Goal: Task Accomplishment & Management: Complete application form

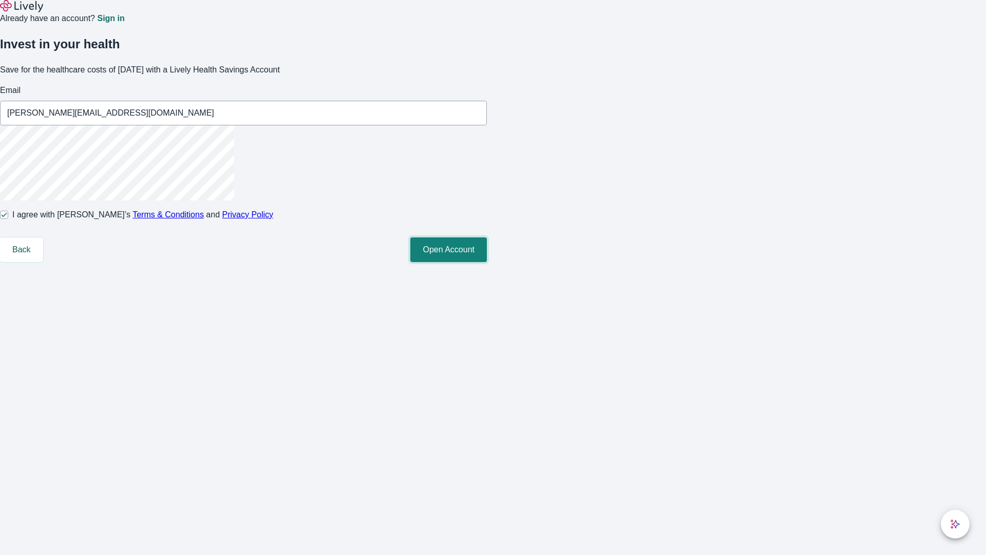
click at [487, 262] on button "Open Account" at bounding box center [448, 249] width 77 height 25
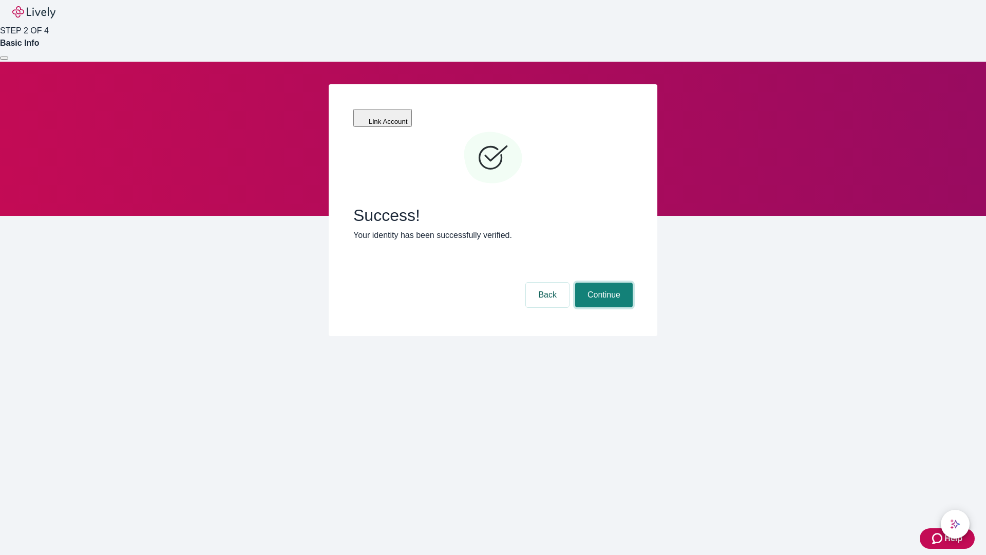
click at [602, 282] on button "Continue" at bounding box center [604, 294] width 58 height 25
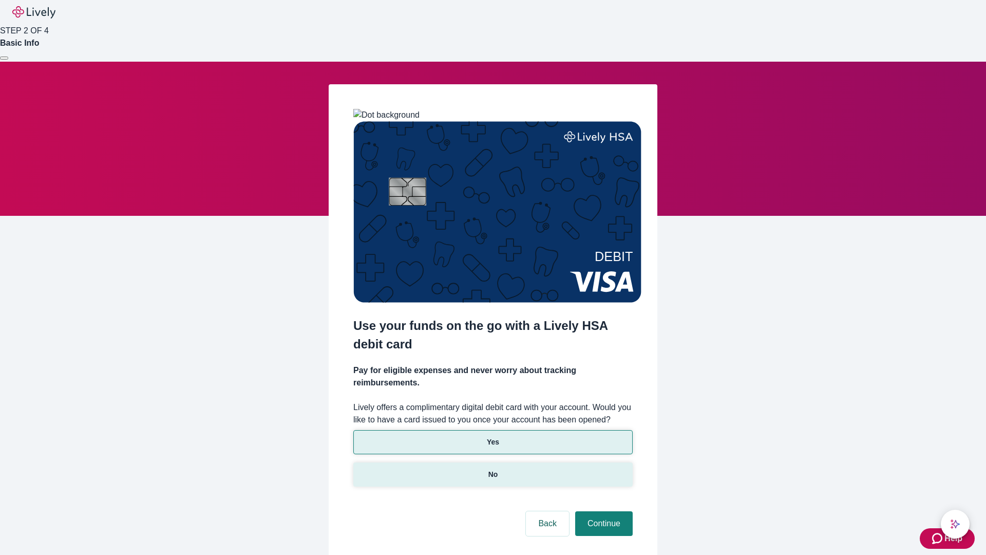
click at [492, 469] on p "No" at bounding box center [493, 474] width 10 height 11
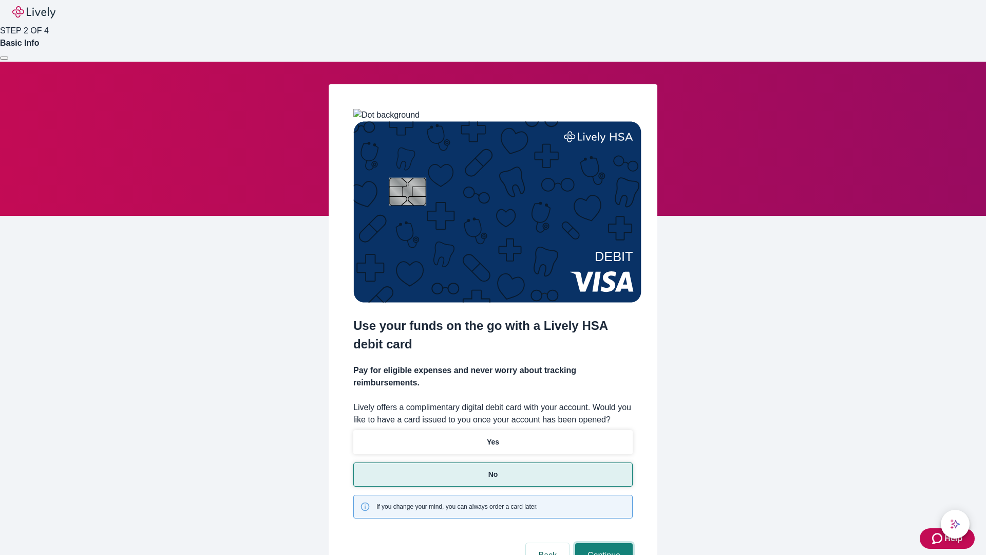
click at [602, 543] on button "Continue" at bounding box center [604, 555] width 58 height 25
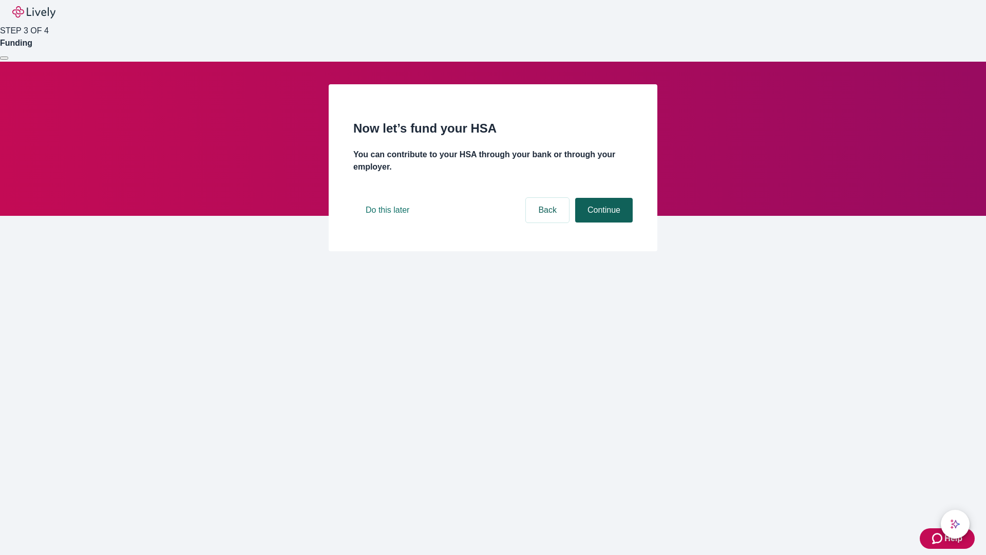
click at [602, 222] on button "Continue" at bounding box center [604, 210] width 58 height 25
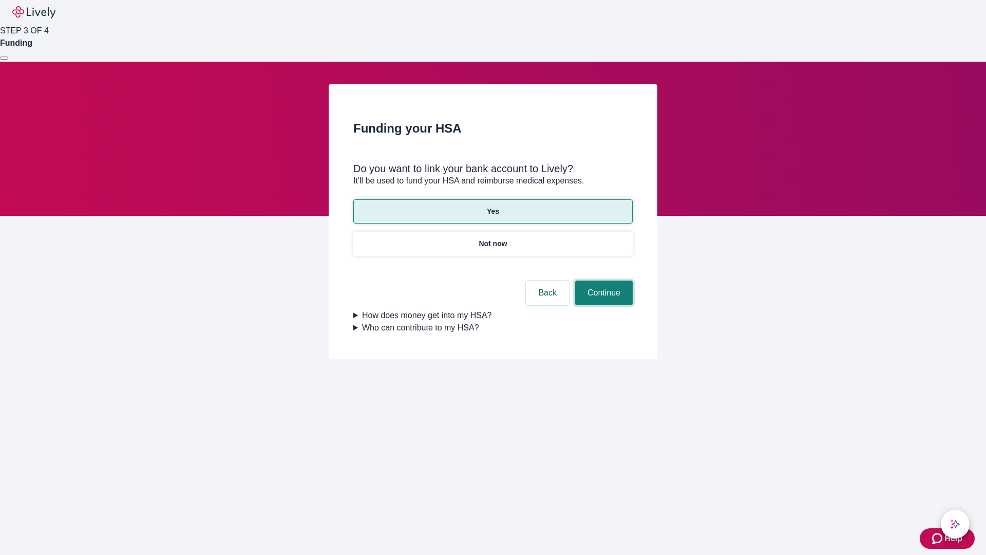
click at [602, 280] on button "Continue" at bounding box center [604, 292] width 58 height 25
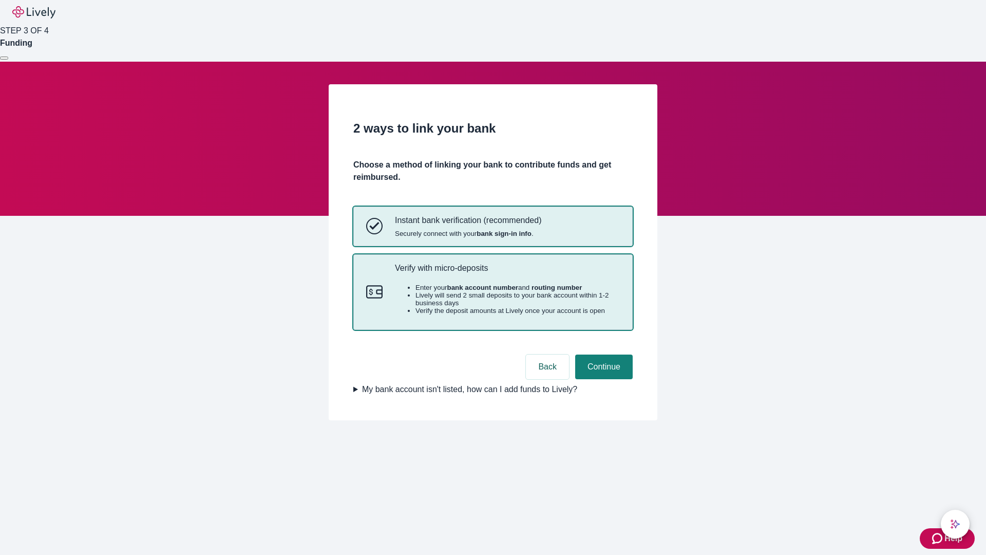
click at [507, 273] on p "Verify with micro-deposits" at bounding box center [507, 268] width 225 height 10
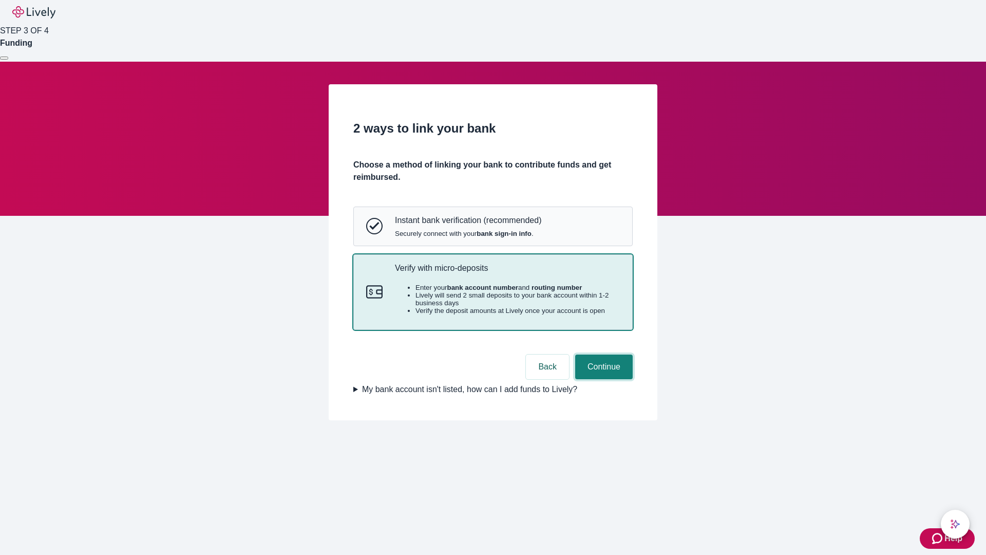
click at [602, 379] on button "Continue" at bounding box center [604, 366] width 58 height 25
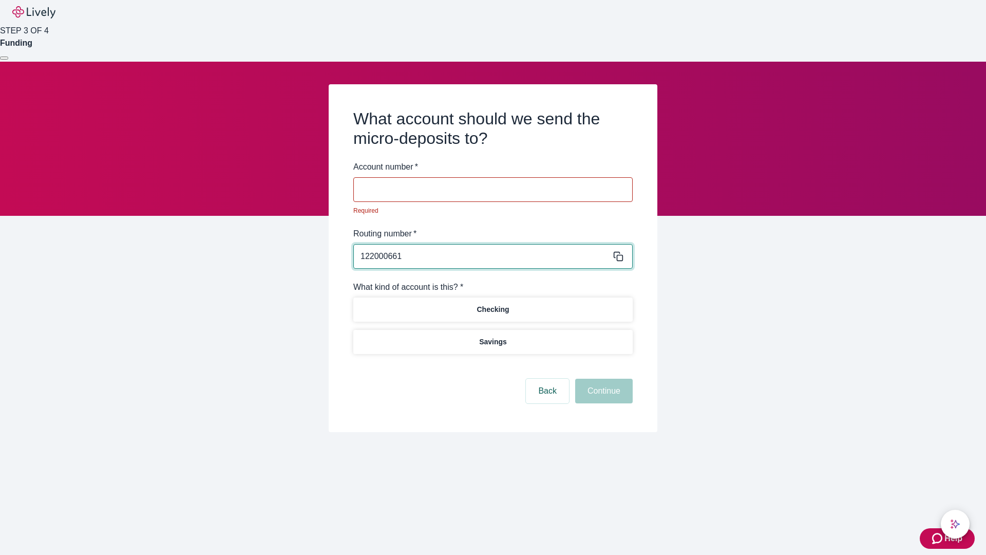
type input "122000661"
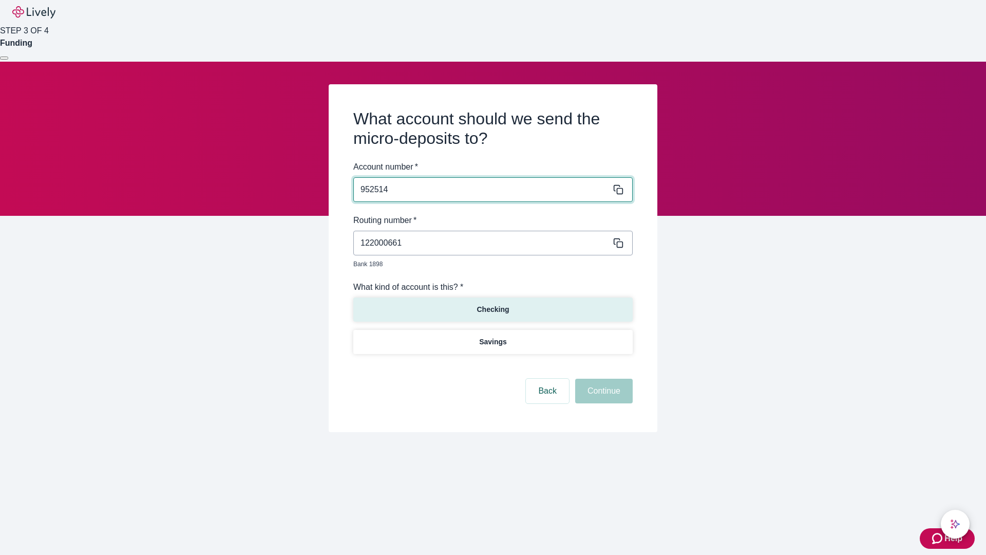
type input "952514"
click at [492, 304] on p "Checking" at bounding box center [492, 309] width 32 height 11
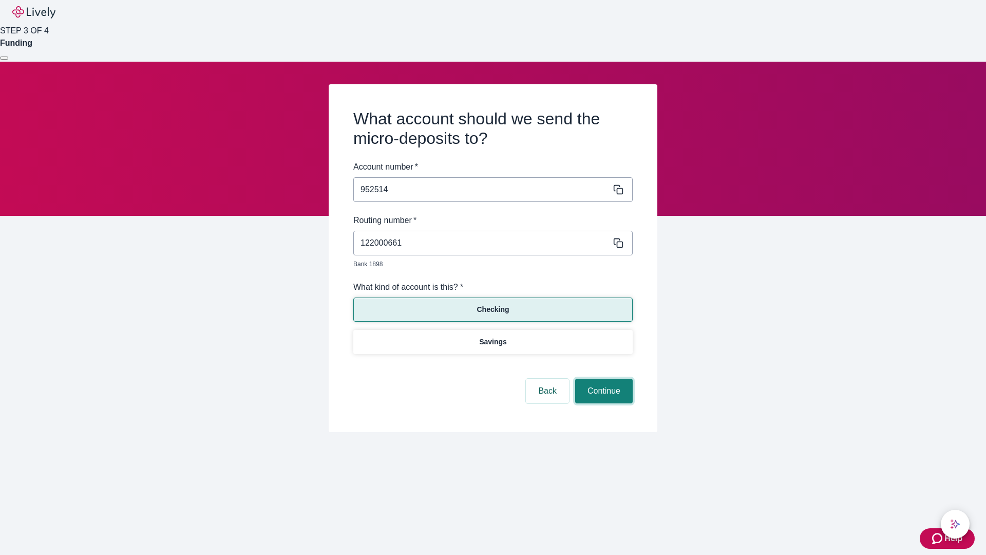
click at [602, 379] on button "Continue" at bounding box center [604, 390] width 58 height 25
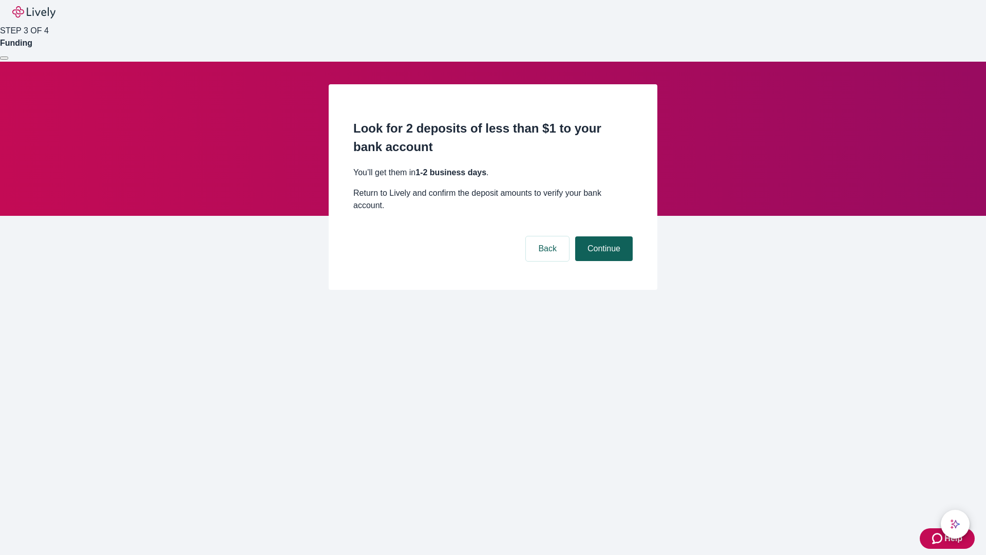
click at [602, 236] on button "Continue" at bounding box center [604, 248] width 58 height 25
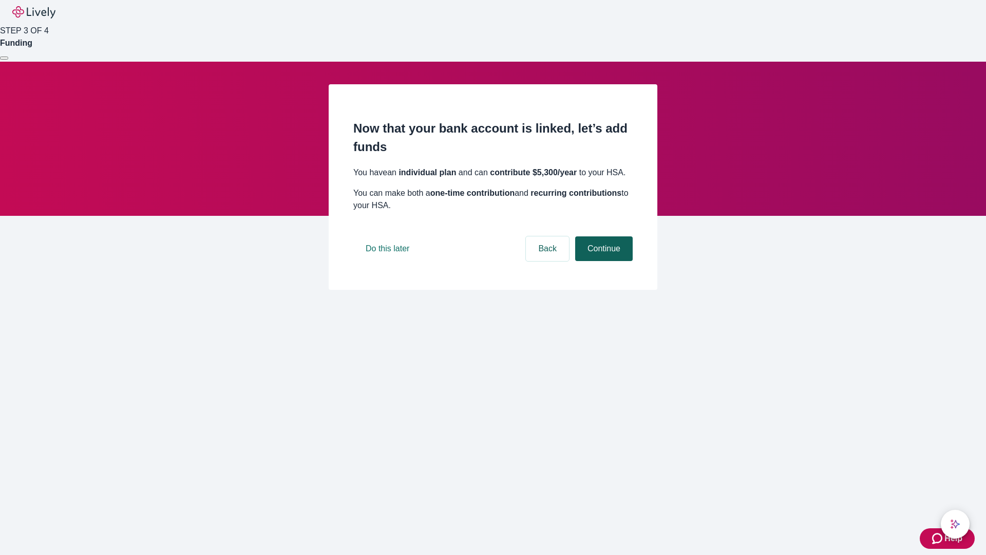
click at [602, 261] on button "Continue" at bounding box center [604, 248] width 58 height 25
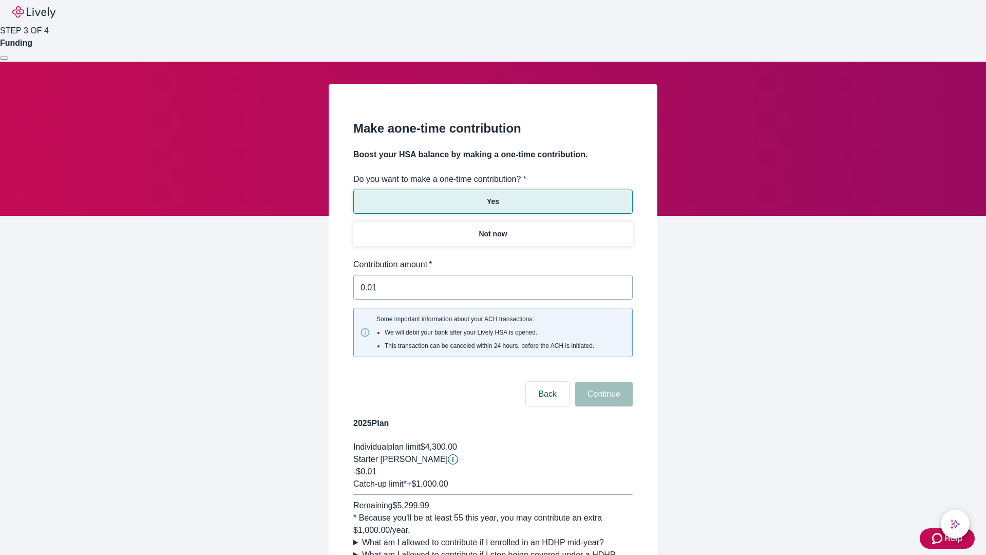
type input "0.01"
click at [602, 381] on button "Continue" at bounding box center [604, 393] width 58 height 25
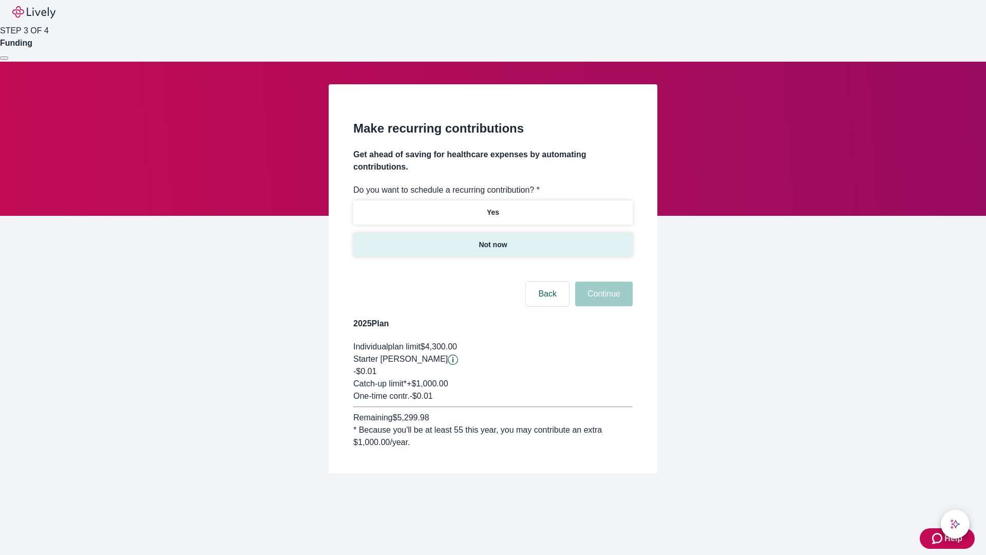
click at [492, 239] on p "Not now" at bounding box center [493, 244] width 28 height 11
click at [602, 281] on button "Continue" at bounding box center [604, 293] width 58 height 25
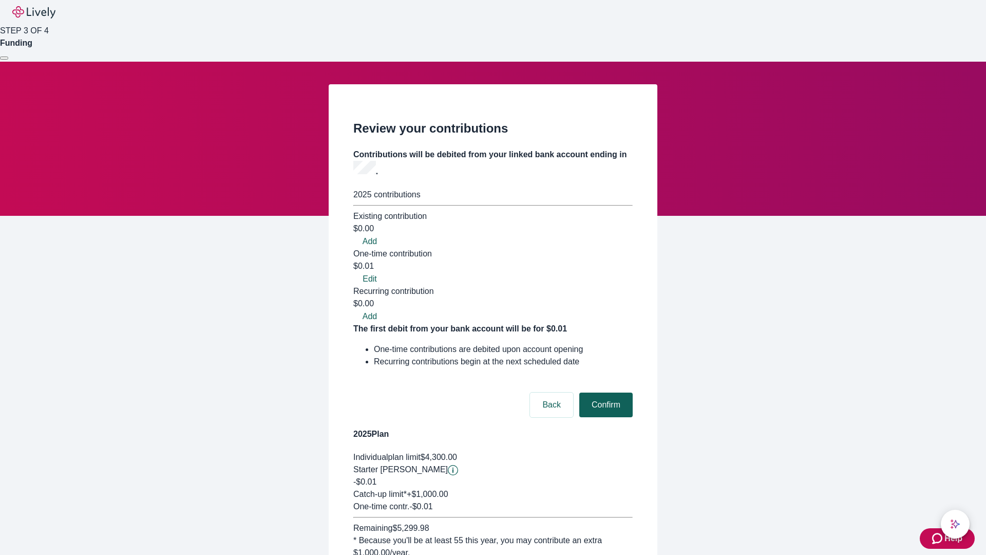
click at [604, 392] on button "Confirm" at bounding box center [605, 404] width 53 height 25
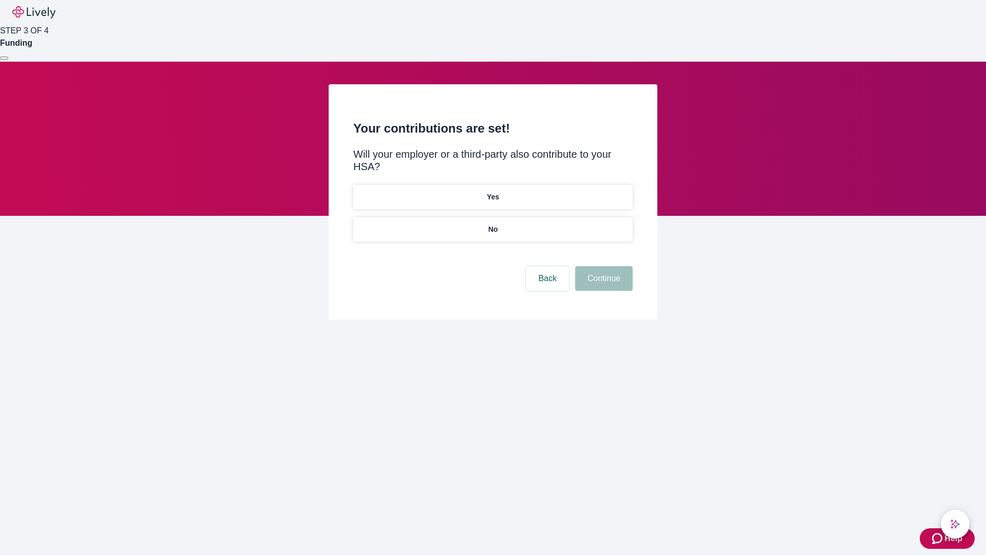
click at [492, 224] on p "No" at bounding box center [493, 229] width 10 height 11
click at [602, 266] on button "Continue" at bounding box center [604, 278] width 58 height 25
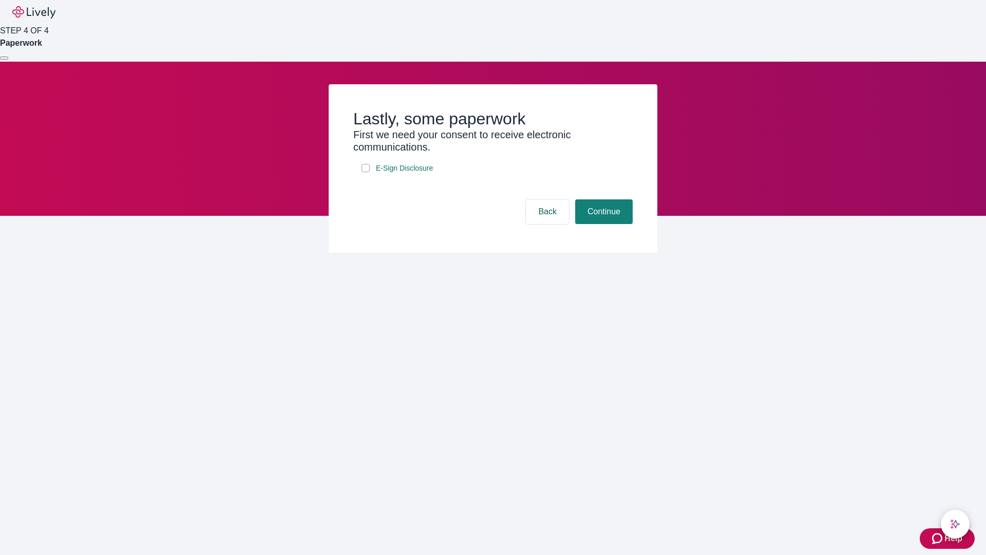
click at [366, 172] on input "E-Sign Disclosure" at bounding box center [365, 168] width 8 height 8
checkbox input "true"
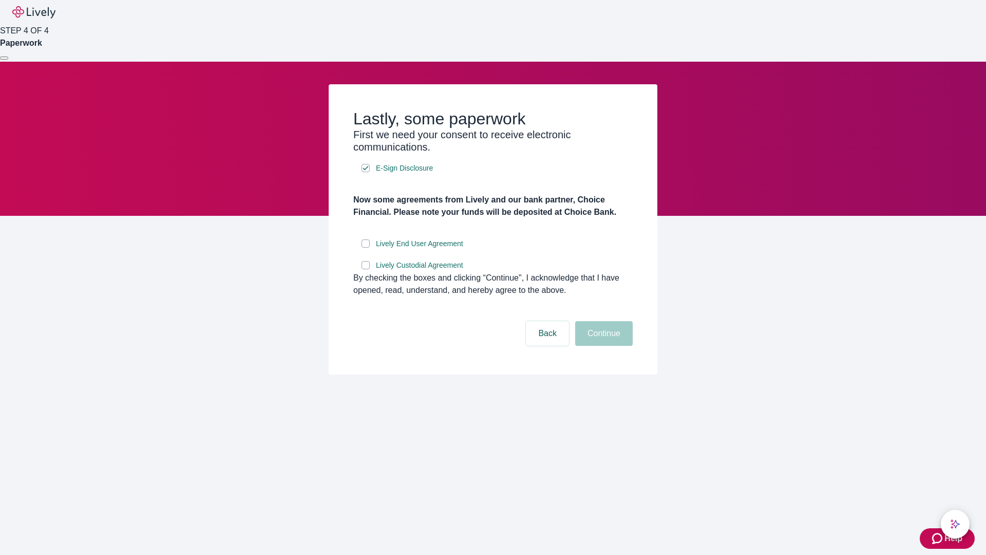
click at [366, 247] on input "Lively End User Agreement" at bounding box center [365, 243] width 8 height 8
checkbox input "true"
click at [366, 269] on input "Lively Custodial Agreement" at bounding box center [365, 265] width 8 height 8
checkbox input "true"
click at [602, 346] on button "Continue" at bounding box center [604, 333] width 58 height 25
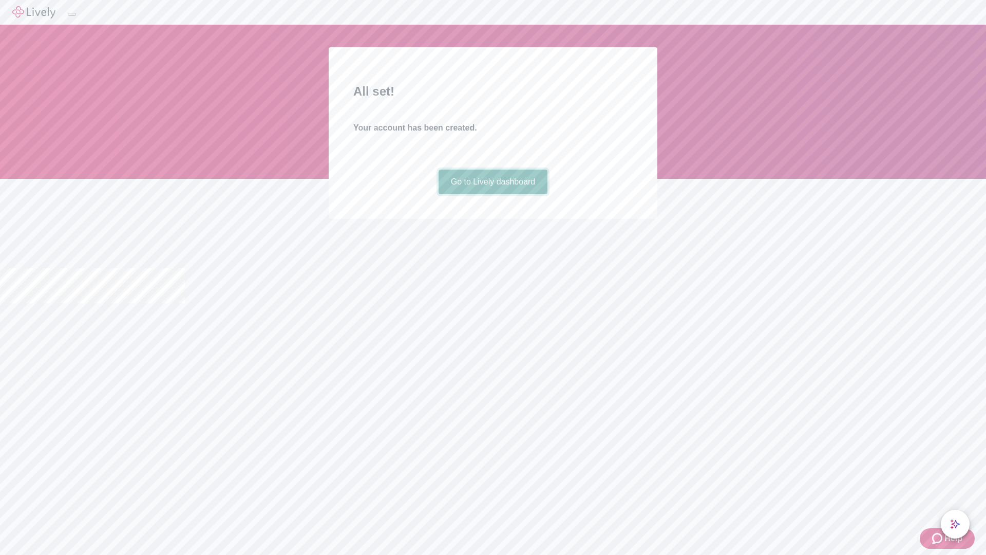
click at [492, 194] on link "Go to Lively dashboard" at bounding box center [492, 181] width 109 height 25
